Goal: Task Accomplishment & Management: Manage account settings

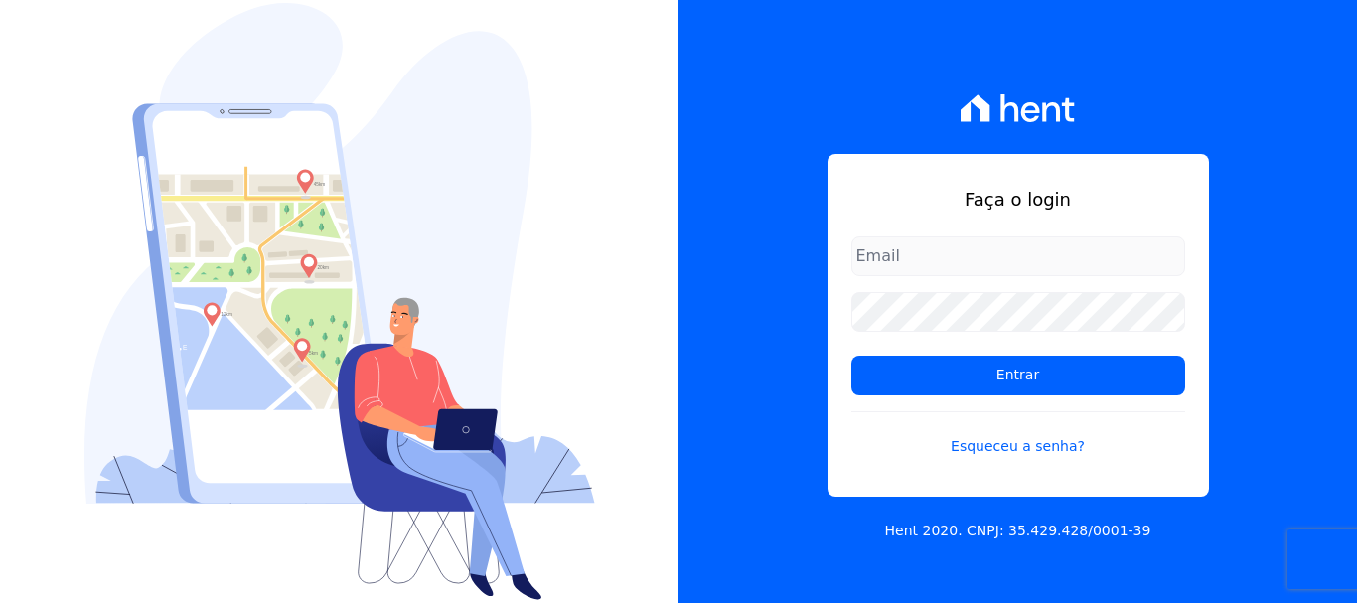
click at [872, 249] on input "email" at bounding box center [1018, 256] width 334 height 40
type input "financ.junco@gmail.com"
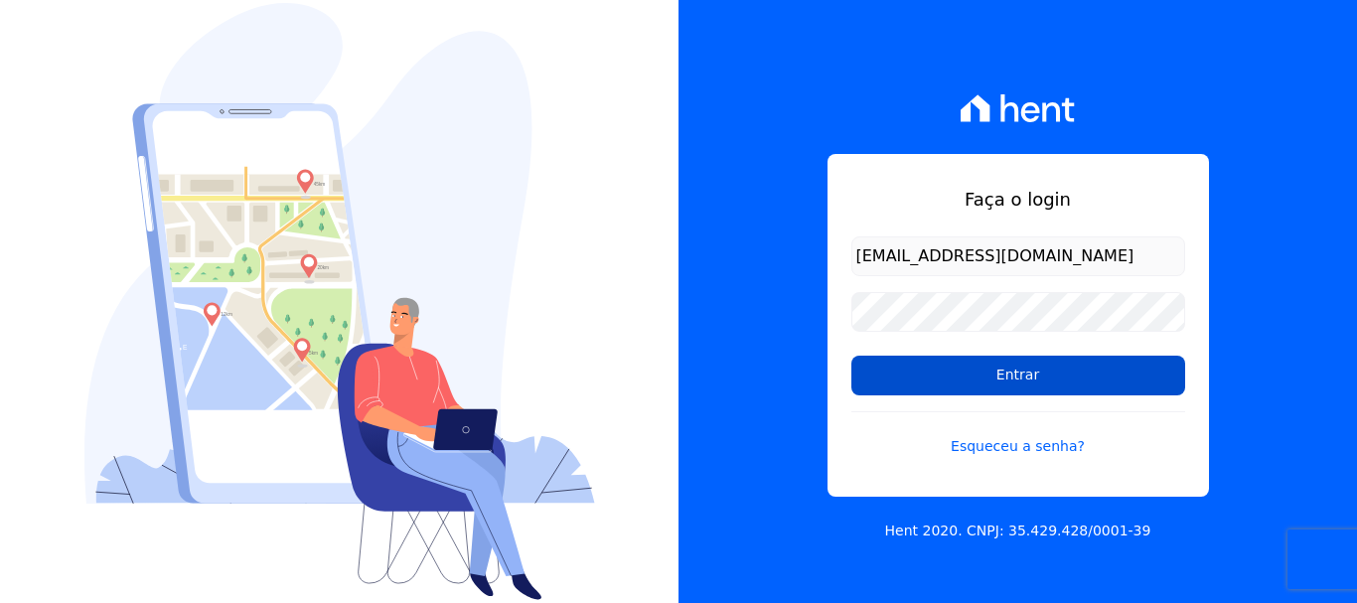
click at [1022, 374] on input "Entrar" at bounding box center [1018, 376] width 334 height 40
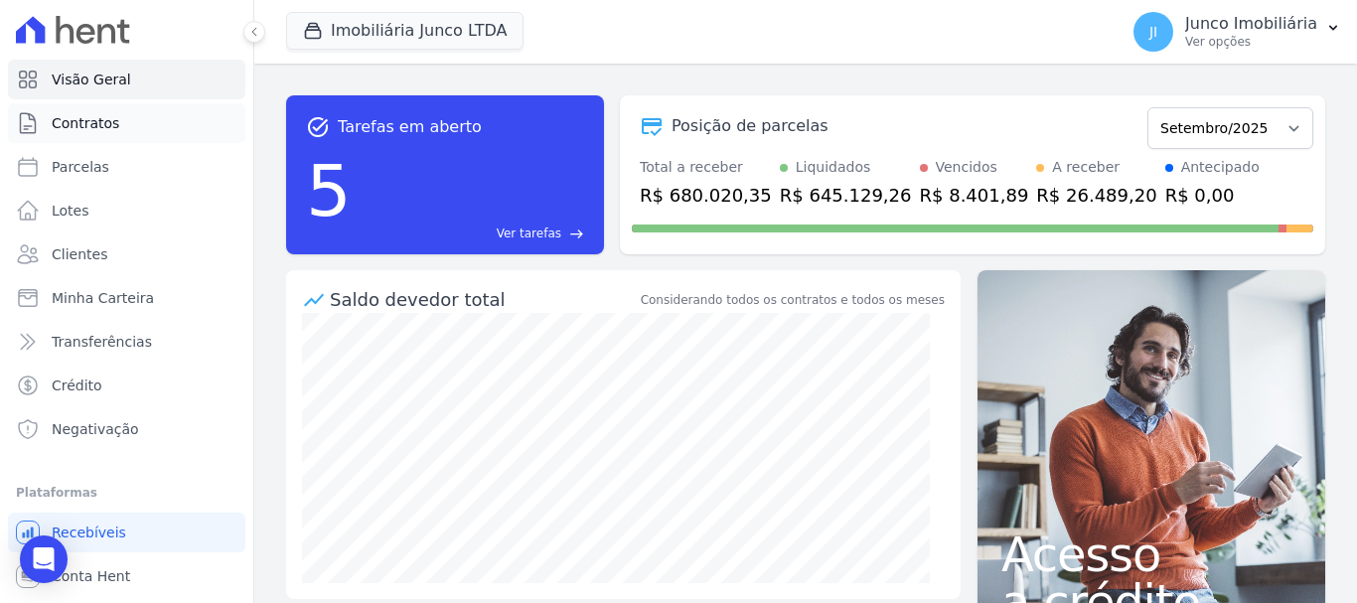
click at [113, 120] on span "Contratos" at bounding box center [86, 123] width 68 height 20
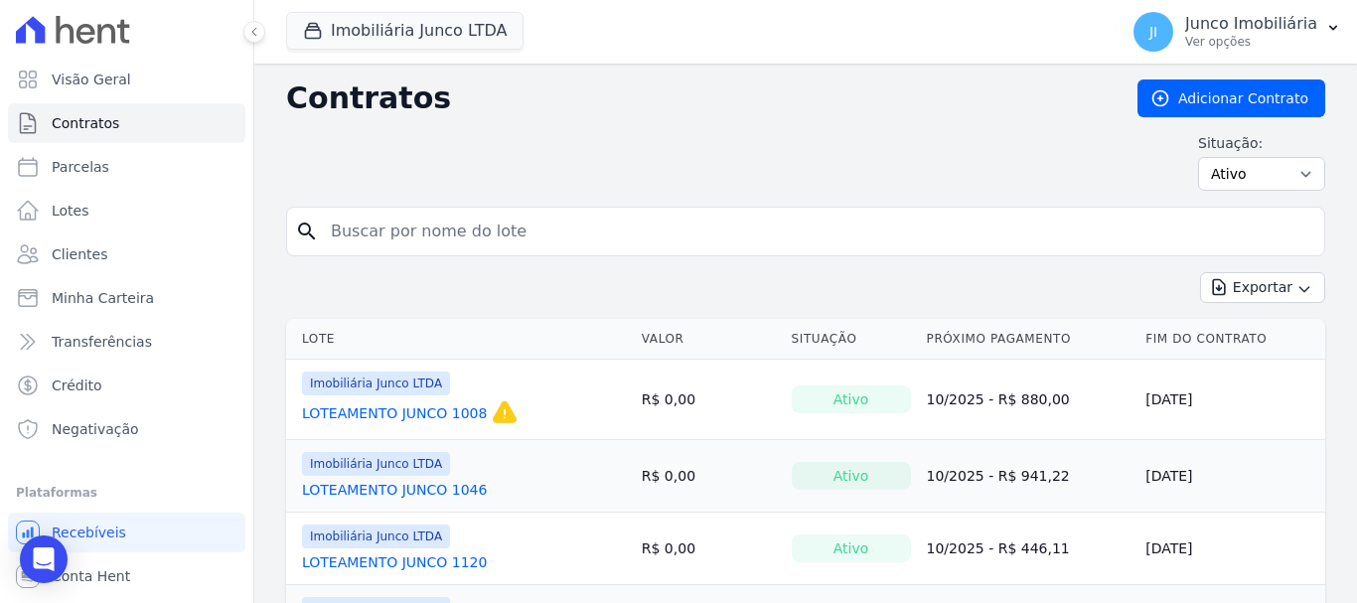
click at [409, 234] on input "search" at bounding box center [817, 232] width 997 height 40
type input "1170"
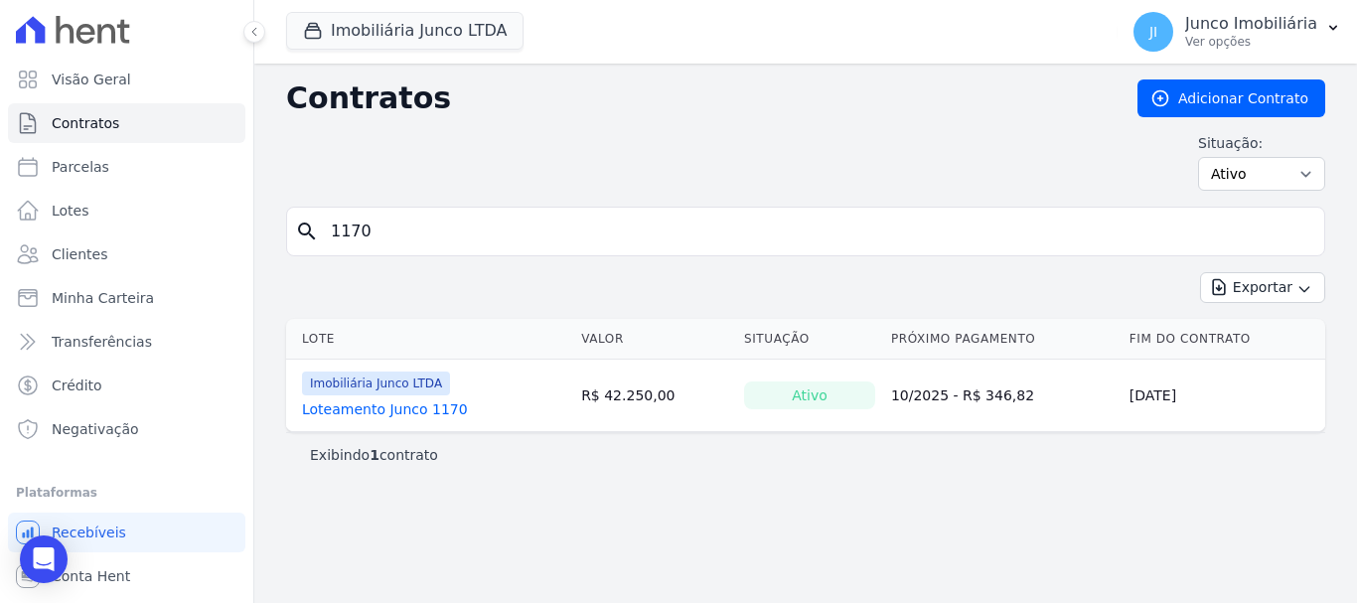
click at [385, 412] on link "Loteamento Junco 1170" at bounding box center [385, 409] width 166 height 20
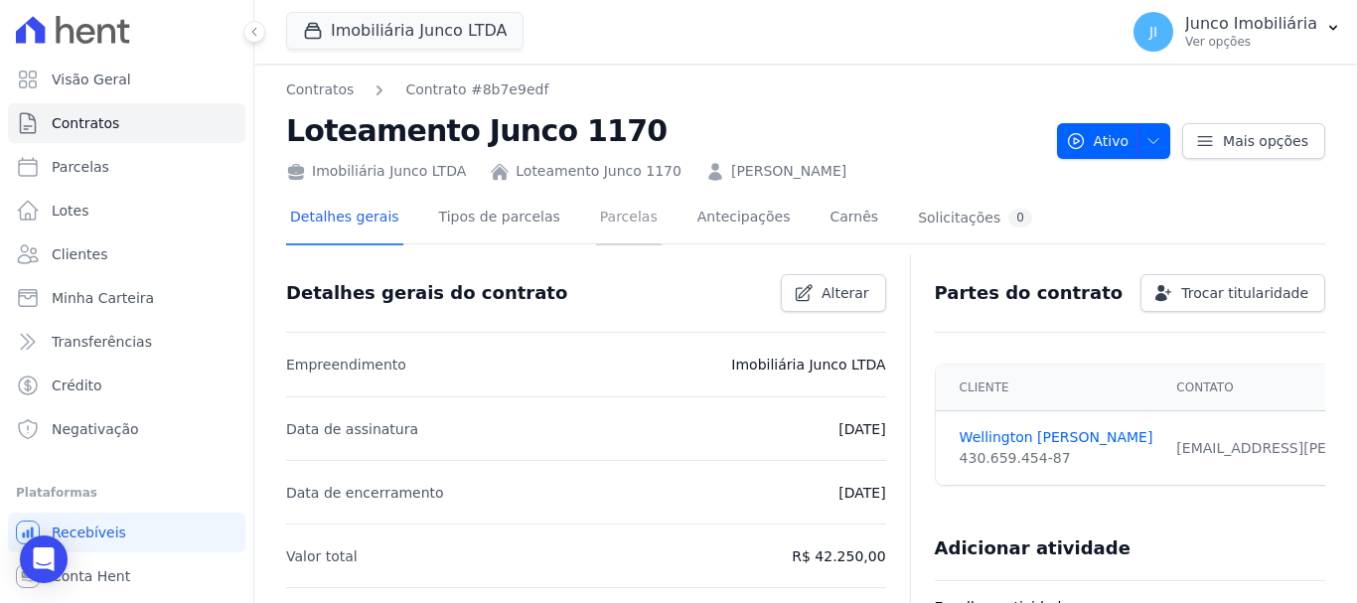
click at [598, 219] on link "Parcelas" at bounding box center [629, 219] width 66 height 53
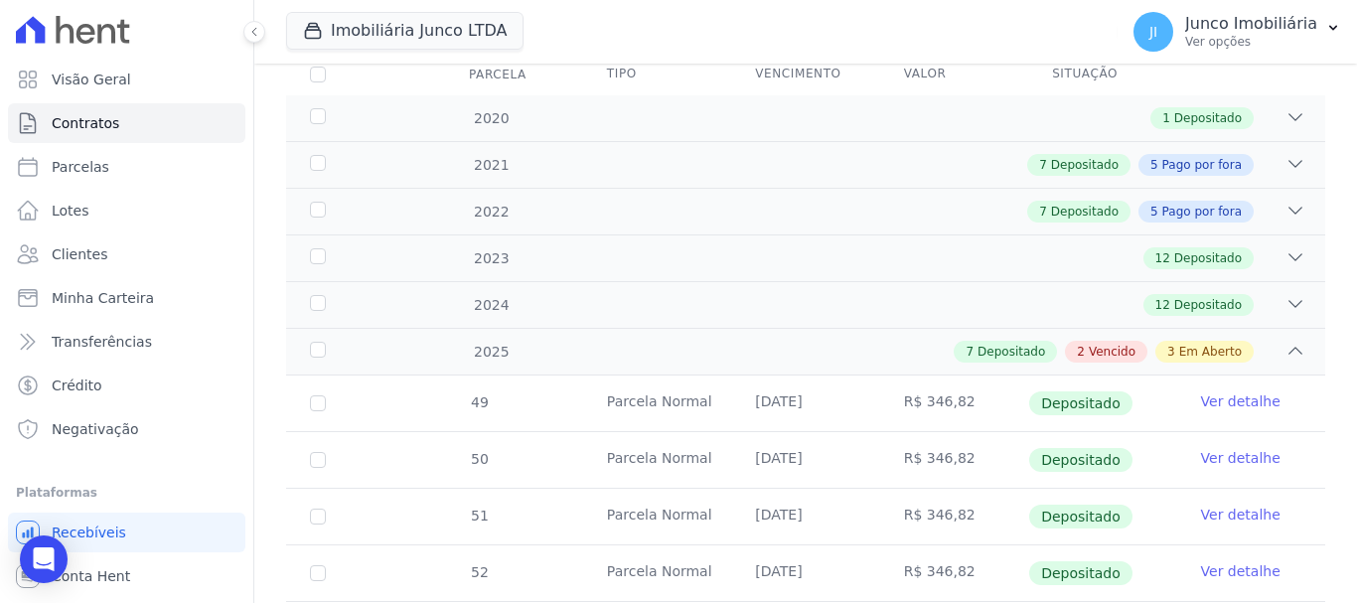
scroll to position [298, 0]
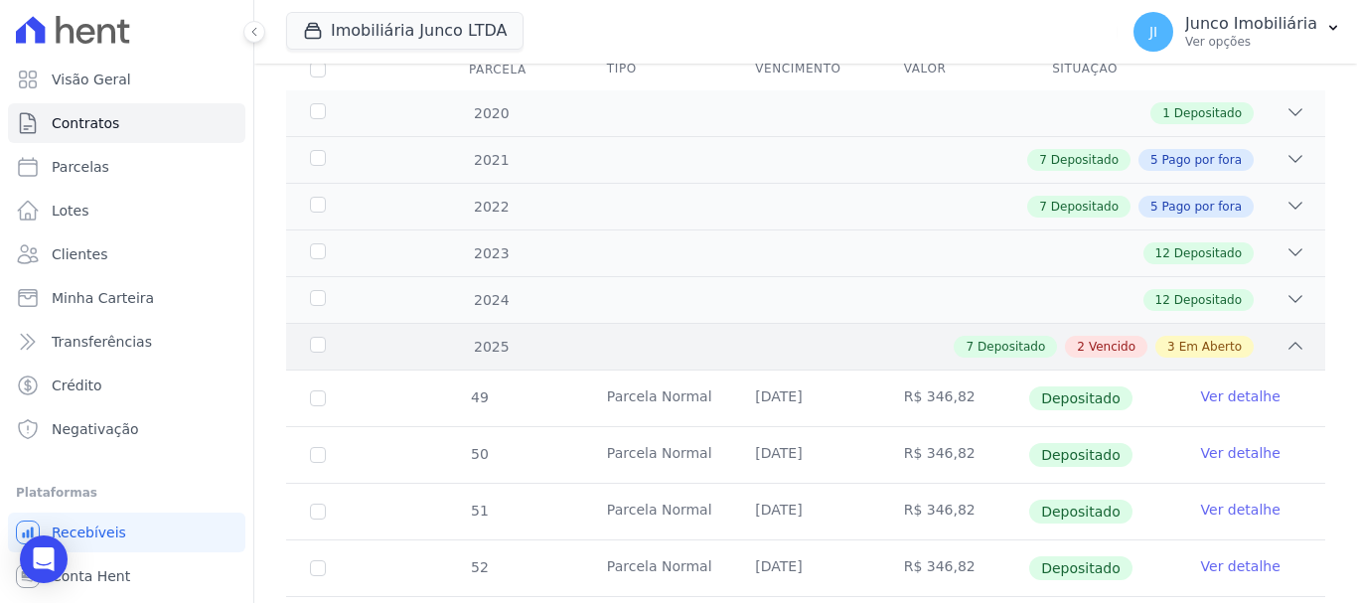
click at [1105, 338] on span "Vencido" at bounding box center [1112, 347] width 47 height 18
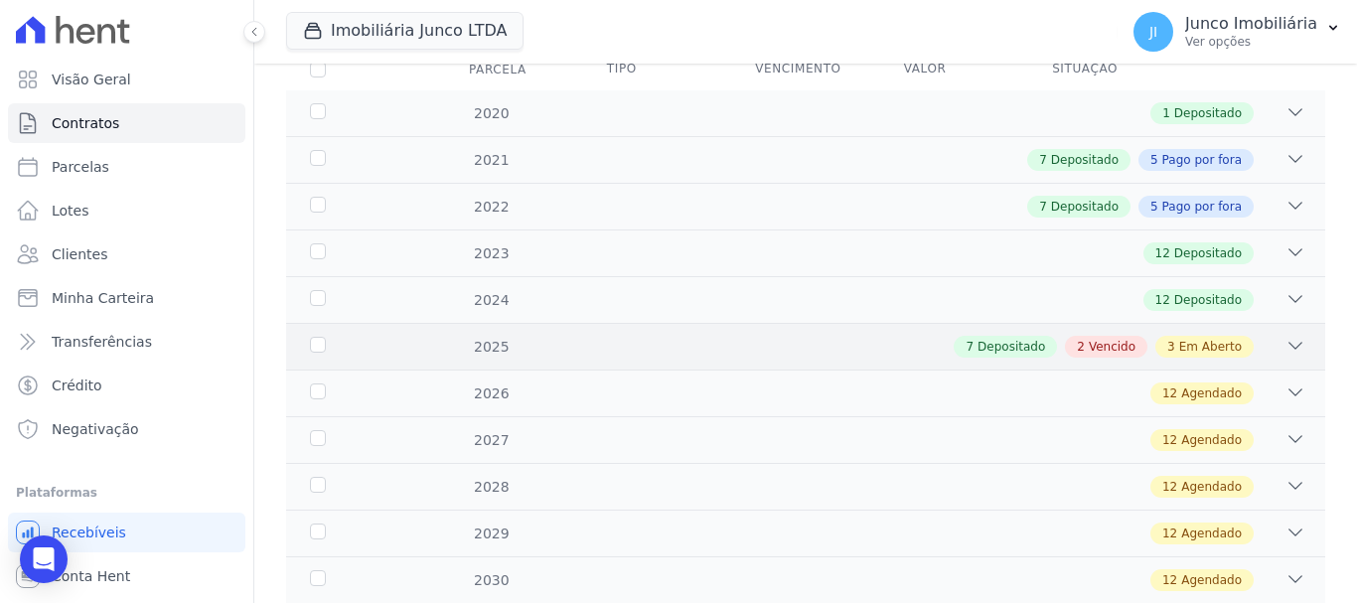
click at [1104, 338] on span "Vencido" at bounding box center [1112, 347] width 47 height 18
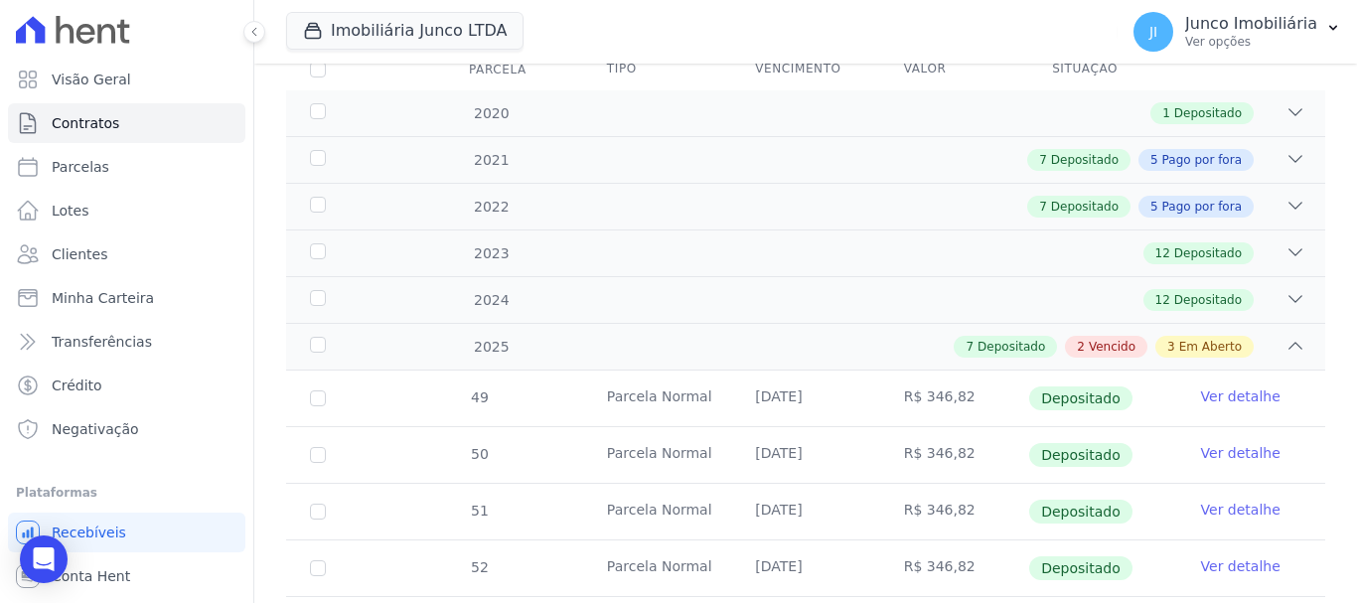
scroll to position [596, 0]
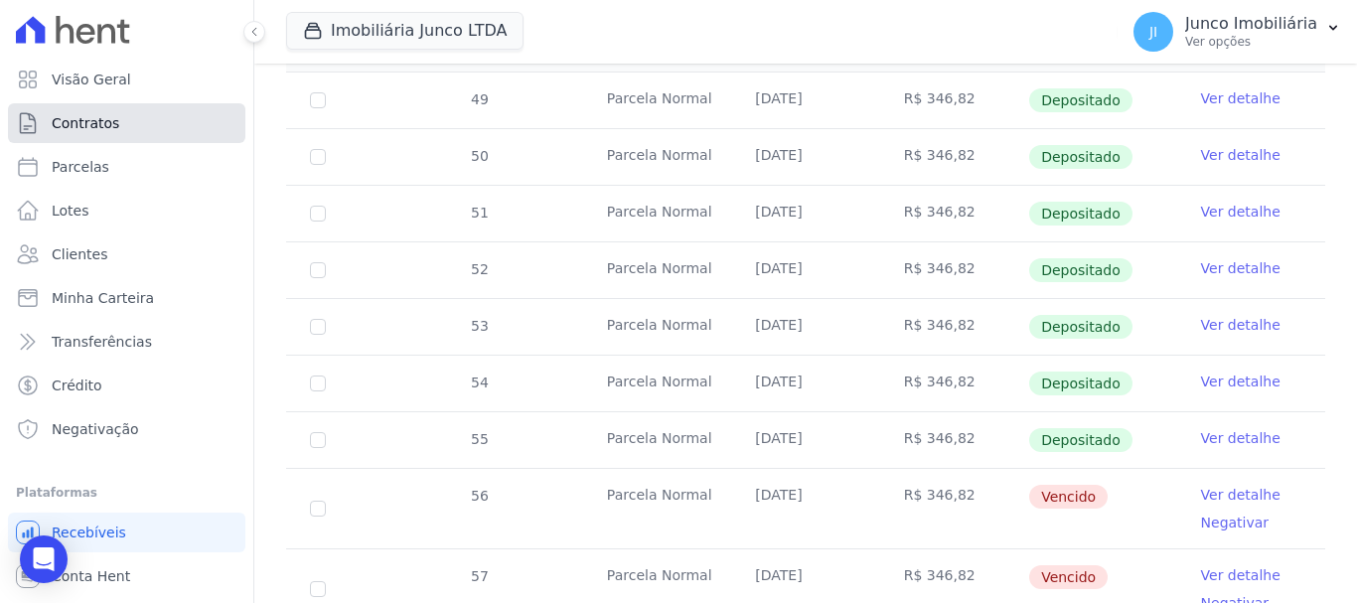
click at [80, 114] on span "Contratos" at bounding box center [86, 123] width 68 height 20
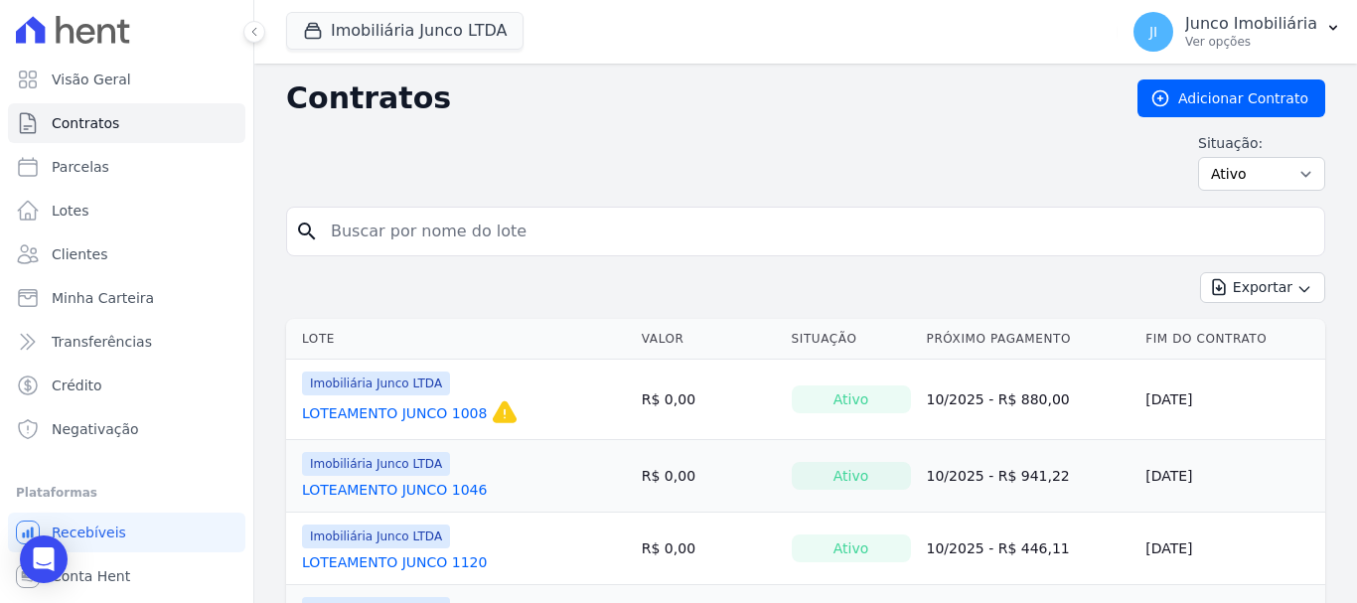
click at [479, 227] on input "search" at bounding box center [817, 232] width 997 height 40
type input "1136"
